Goal: Task Accomplishment & Management: Manage account settings

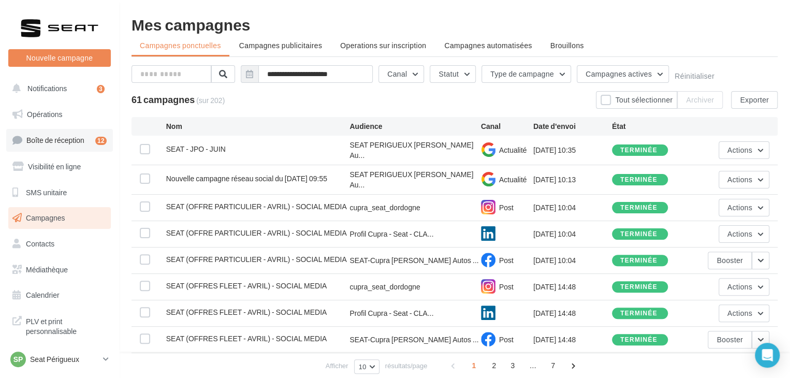
click at [74, 138] on span "Boîte de réception" at bounding box center [55, 140] width 58 height 9
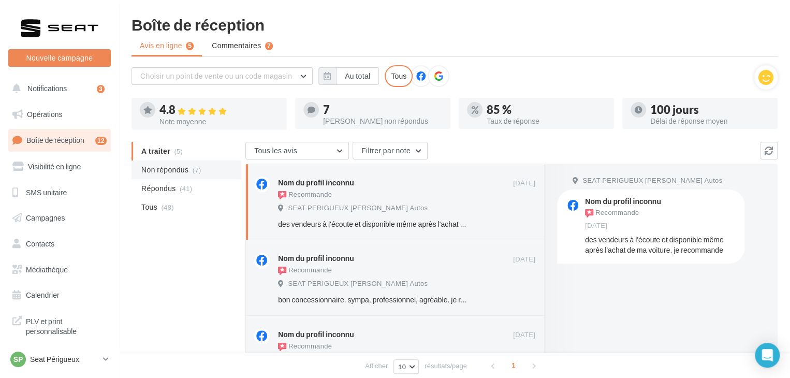
click at [196, 175] on li "Non répondus (7)" at bounding box center [187, 170] width 110 height 19
click at [93, 358] on p "Seat Périgueux" at bounding box center [64, 359] width 69 height 10
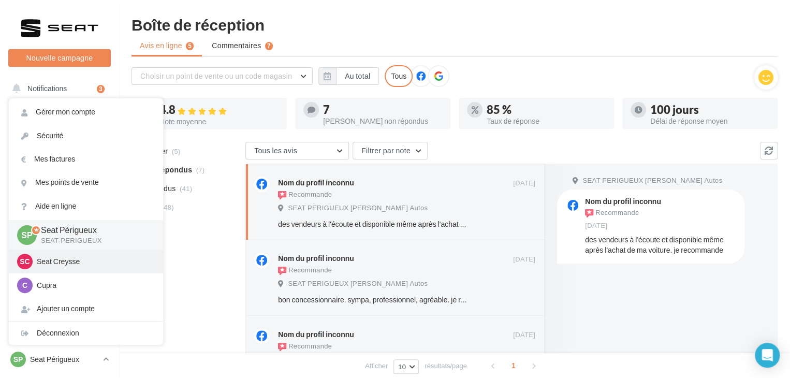
click at [93, 267] on div "SC Seat Creysse SEAT-CREYSSE" at bounding box center [86, 262] width 138 height 16
